Goal: Find specific page/section: Find specific page/section

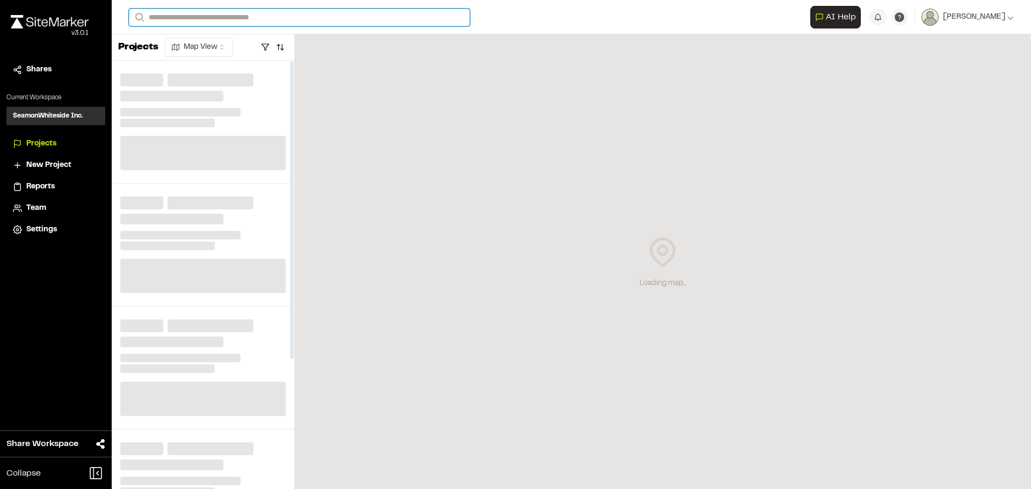
click at [165, 19] on input "Search" at bounding box center [299, 18] width 341 height 18
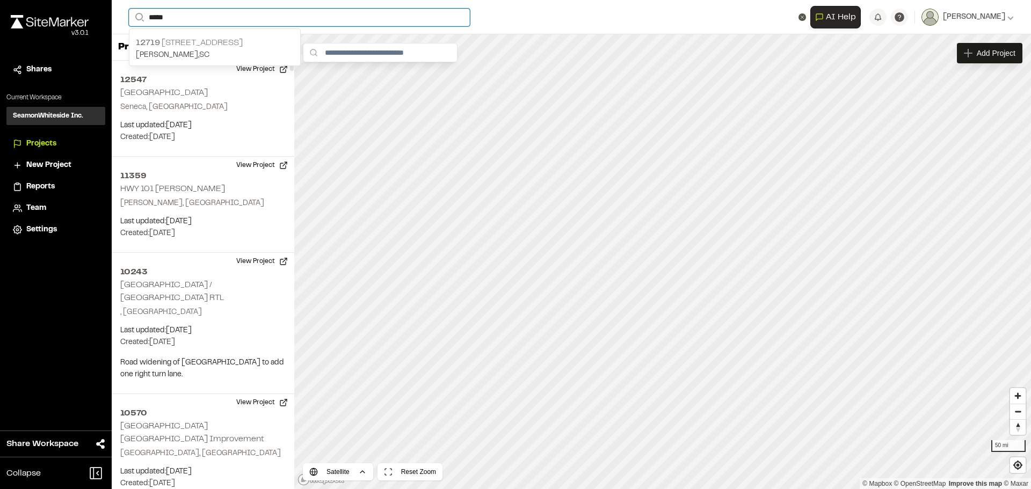
type input "*****"
click at [256, 43] on p "12719 [STREET_ADDRESS]" at bounding box center [215, 43] width 158 height 13
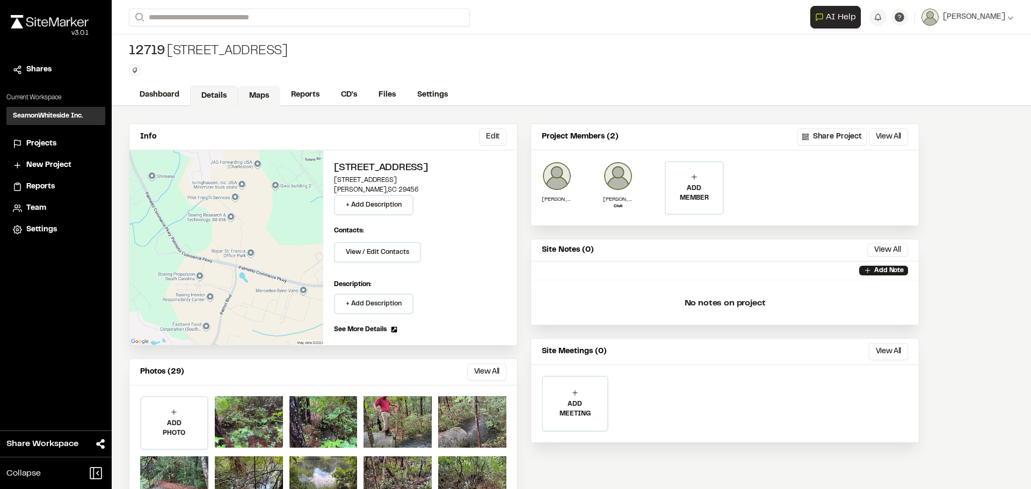
click at [238, 92] on link "Maps" at bounding box center [259, 96] width 42 height 20
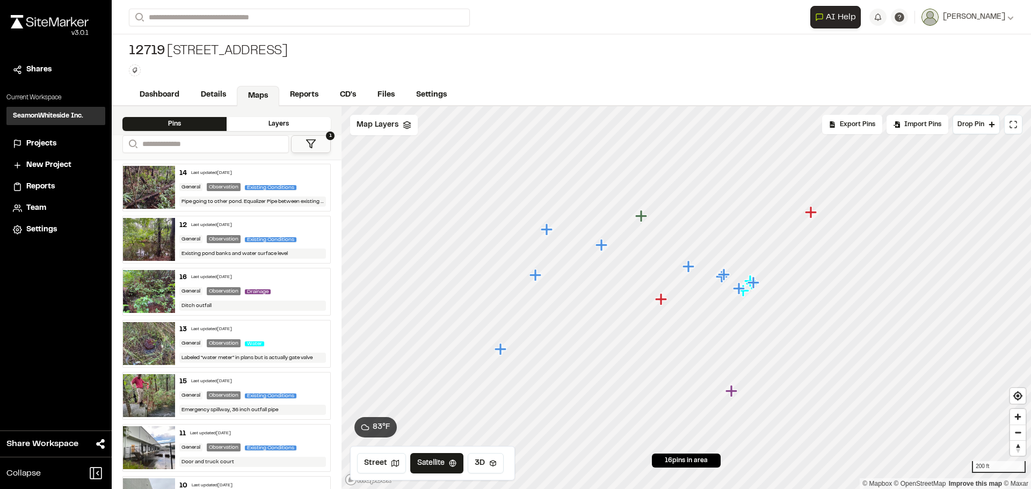
click at [545, 231] on icon "Map marker" at bounding box center [547, 229] width 12 height 12
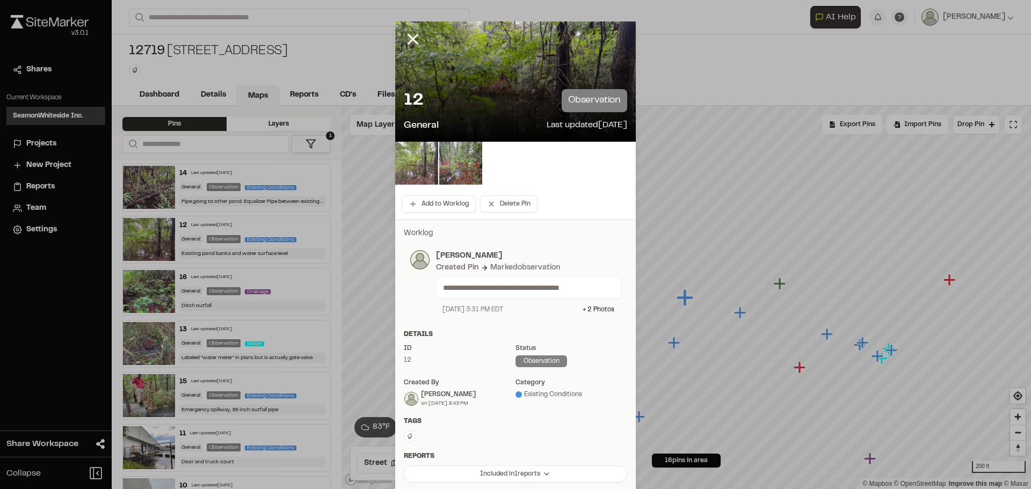
click at [423, 173] on img at bounding box center [416, 163] width 43 height 43
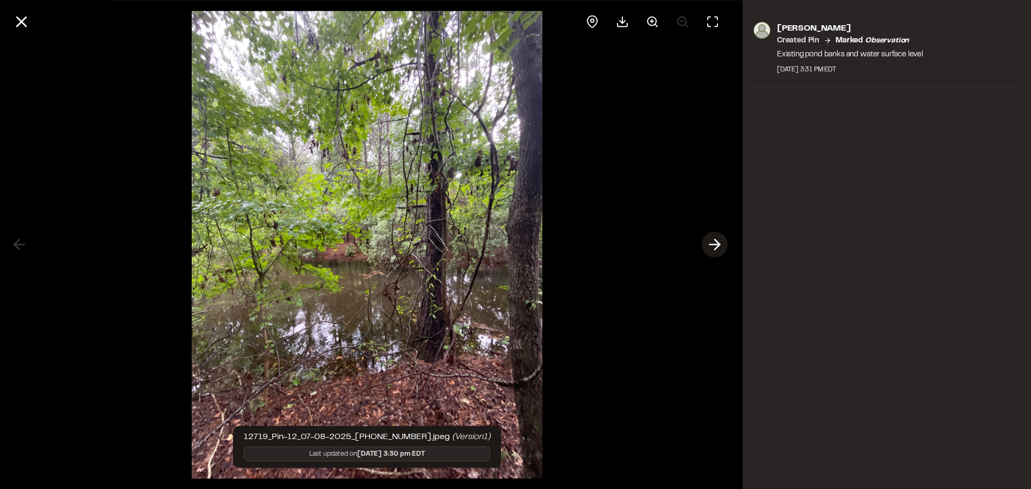
click at [722, 245] on icon at bounding box center [714, 245] width 17 height 18
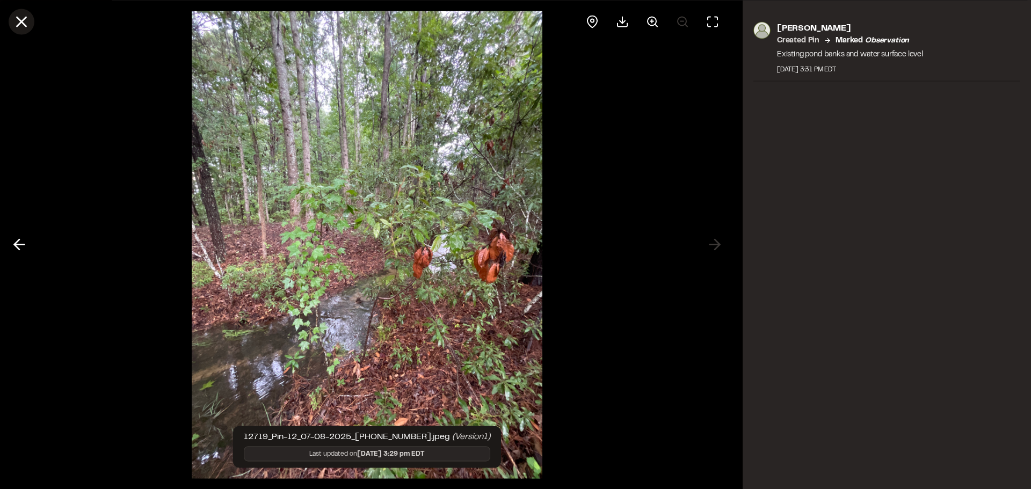
click at [26, 24] on icon at bounding box center [21, 21] width 18 height 18
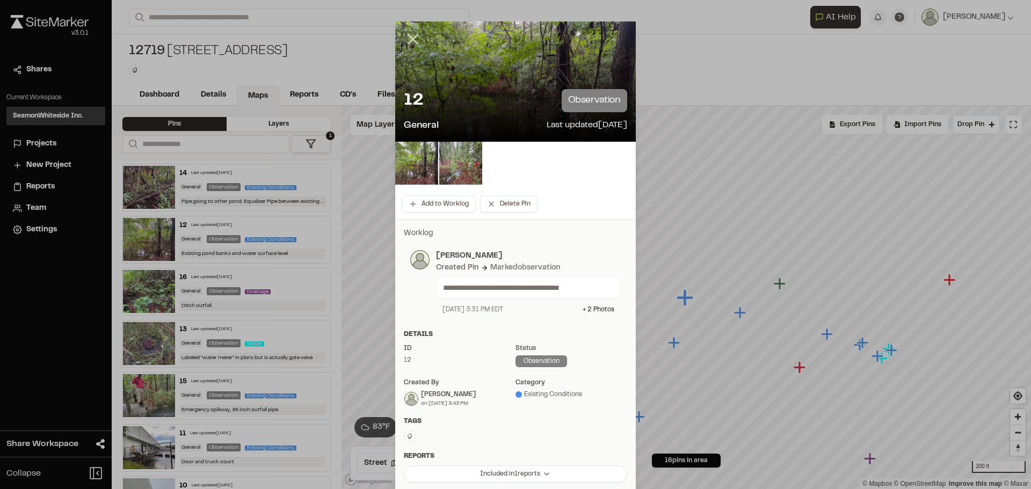
click at [409, 38] on line at bounding box center [413, 39] width 9 height 9
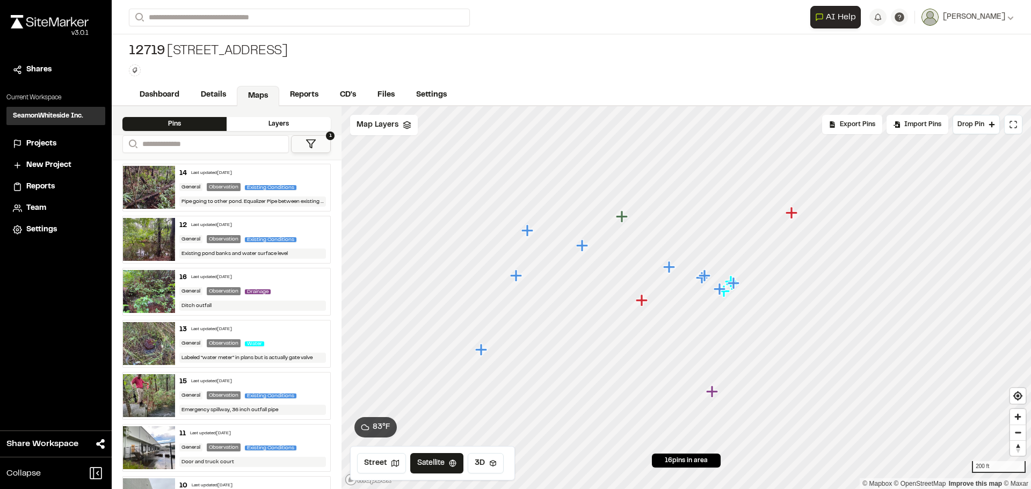
click at [582, 247] on icon "Map marker" at bounding box center [582, 246] width 12 height 12
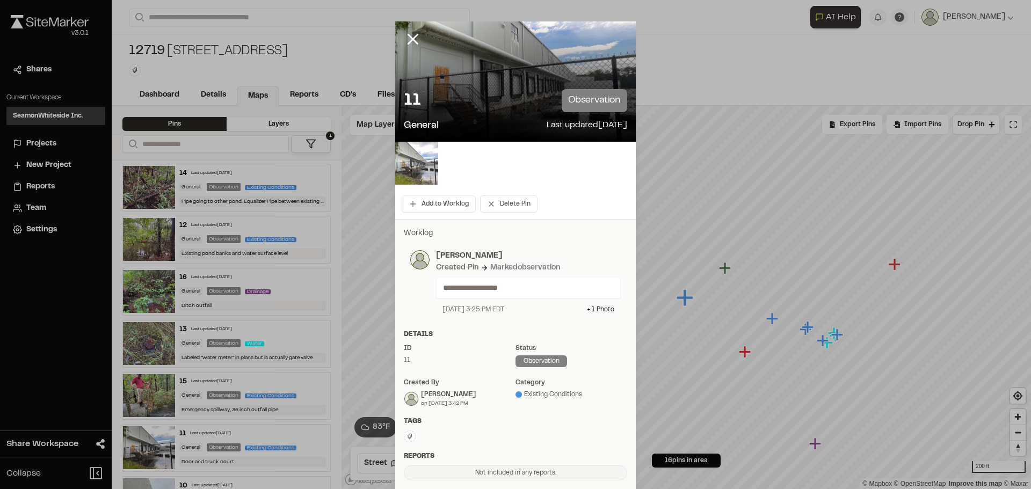
click at [425, 172] on img at bounding box center [416, 163] width 43 height 43
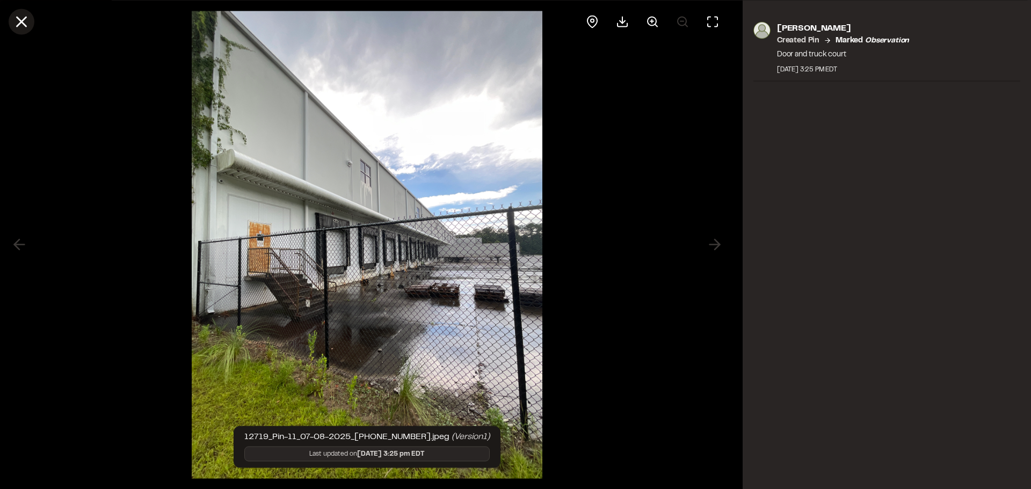
click at [24, 21] on icon at bounding box center [21, 21] width 18 height 18
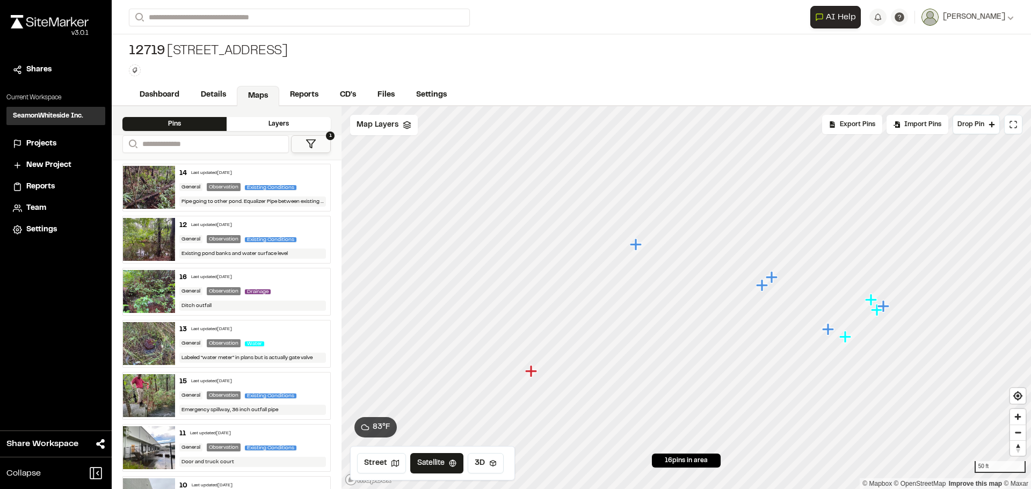
click at [765, 289] on icon "Map marker" at bounding box center [763, 286] width 14 height 14
click at [695, 293] on icon "Map marker" at bounding box center [695, 289] width 12 height 12
click at [741, 352] on icon "Map marker" at bounding box center [742, 350] width 12 height 12
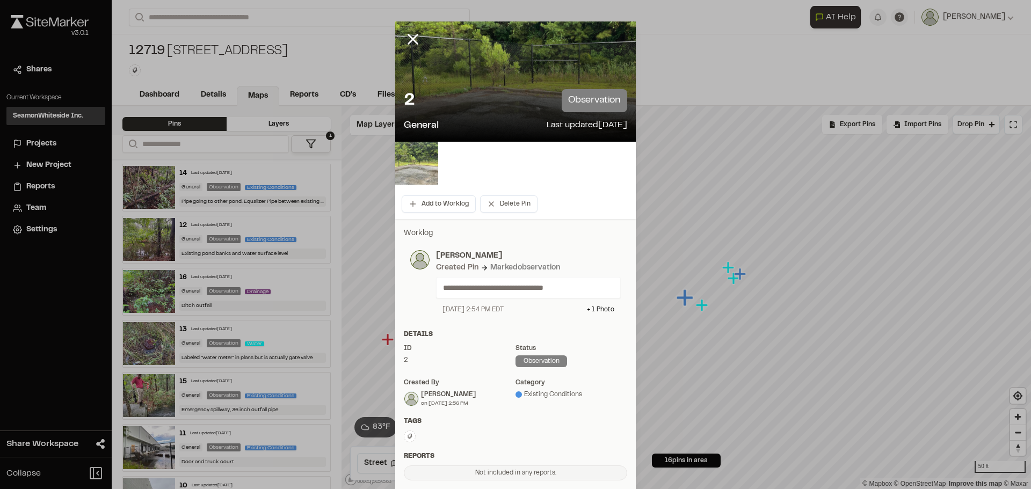
click at [423, 171] on img at bounding box center [416, 163] width 43 height 43
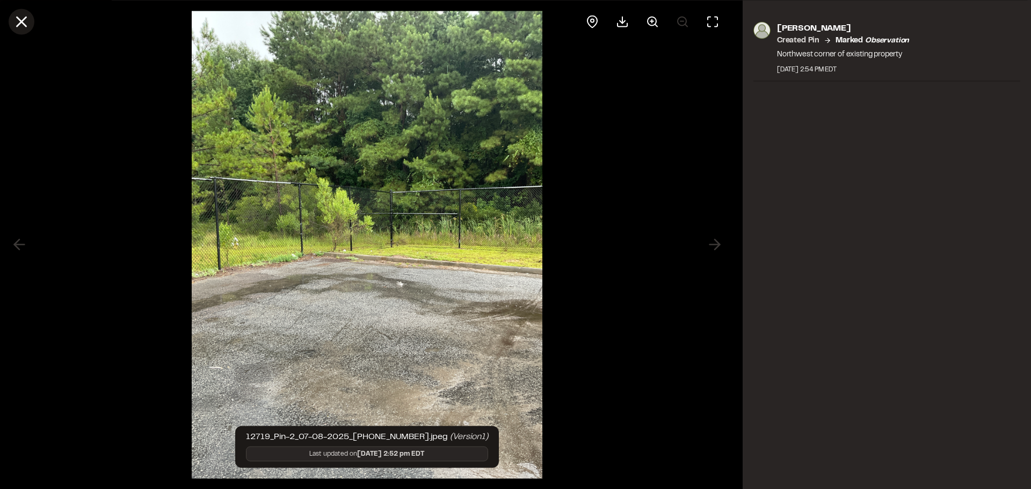
click at [27, 19] on icon at bounding box center [21, 21] width 18 height 18
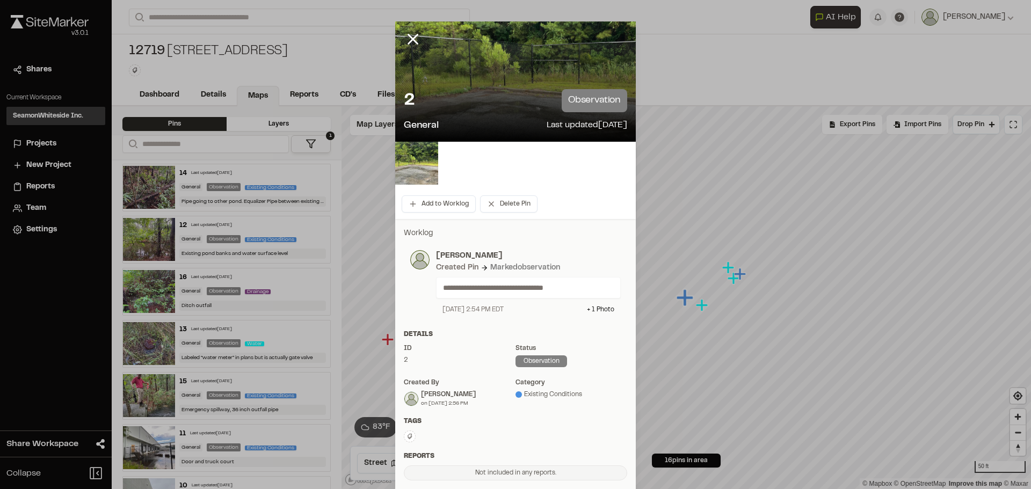
click at [404, 33] on icon at bounding box center [413, 39] width 18 height 18
